Goal: Task Accomplishment & Management: Complete application form

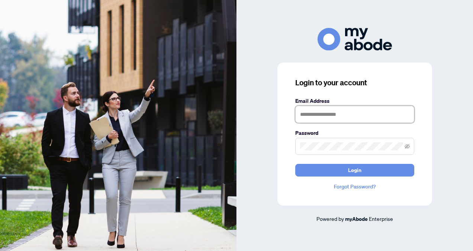
type input "**********"
click at [307, 177] on div "**********" at bounding box center [354, 133] width 155 height 143
click at [329, 169] on button "Login" at bounding box center [354, 170] width 119 height 13
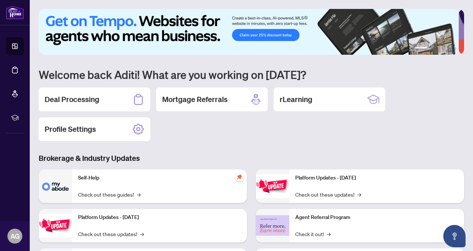
click at [108, 102] on div "Deal Processing" at bounding box center [95, 99] width 112 height 24
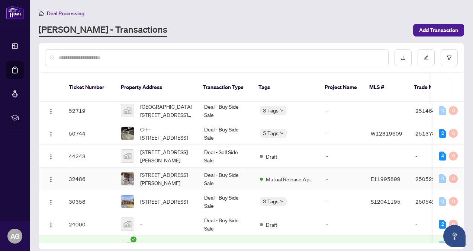
scroll to position [37, 0]
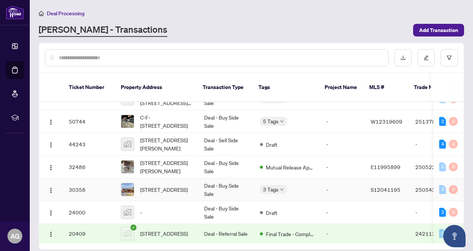
click at [258, 186] on span "Approved" at bounding box center [258, 186] width 0 height 0
click at [272, 163] on span "Mutual Release Approved" at bounding box center [290, 167] width 48 height 8
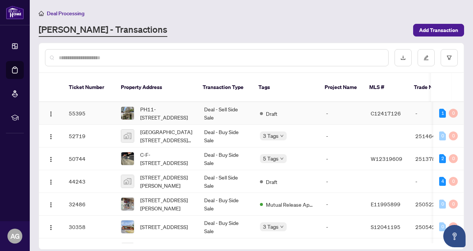
click at [247, 109] on td "Deal - Sell Side Sale" at bounding box center [226, 113] width 56 height 23
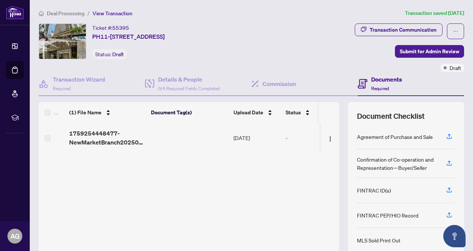
scroll to position [60, 0]
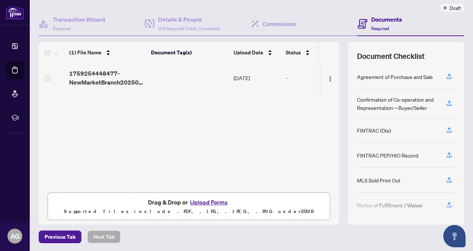
click at [204, 199] on button "Upload Forms" at bounding box center [209, 202] width 42 height 10
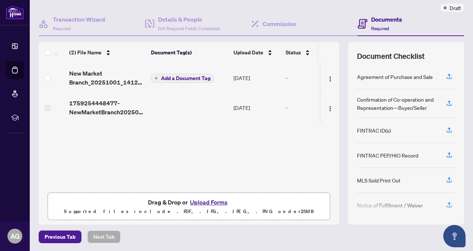
click at [203, 199] on button "Upload Forms" at bounding box center [209, 202] width 42 height 10
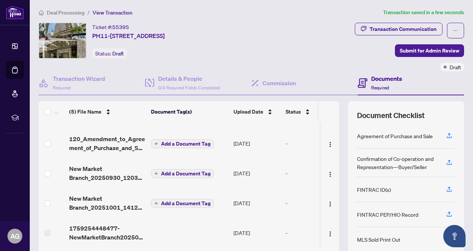
scroll to position [0, 0]
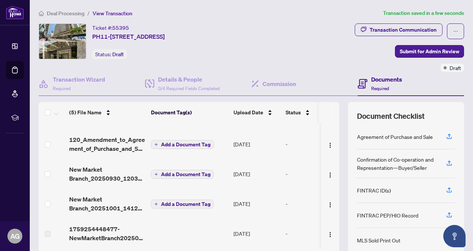
click at [418, 52] on span "Submit for Admin Review" at bounding box center [430, 51] width 60 height 12
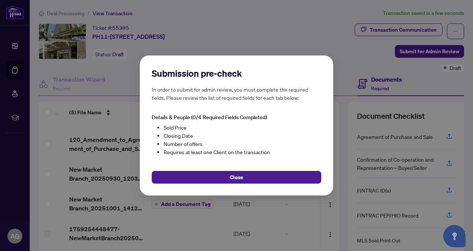
click at [209, 174] on button "Close" at bounding box center [237, 177] width 170 height 13
